Goal: Information Seeking & Learning: Stay updated

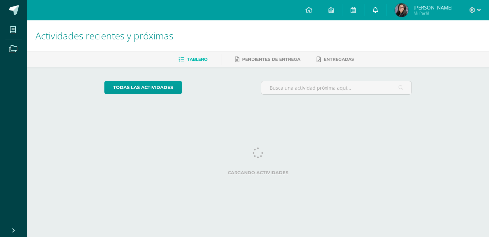
click at [378, 12] on icon at bounding box center [375, 10] width 5 height 6
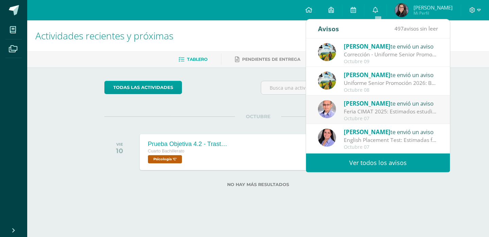
click at [380, 161] on link "Ver todos los avisos" at bounding box center [378, 163] width 144 height 19
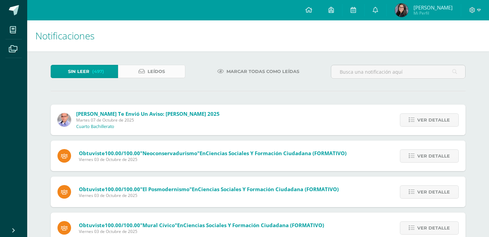
click at [170, 76] on link "Leídos" at bounding box center [151, 71] width 67 height 13
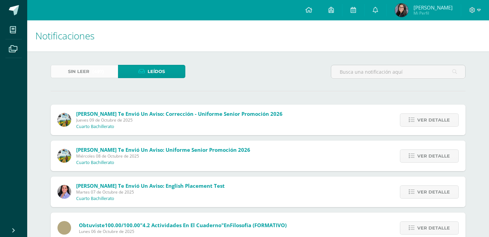
click at [101, 74] on span "(497)" at bounding box center [98, 71] width 12 height 13
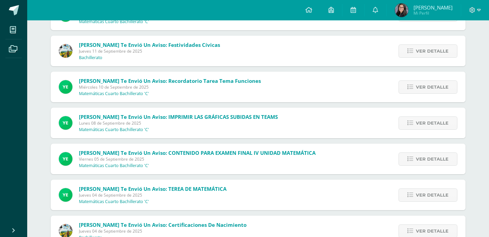
scroll to position [610, 0]
